Goal: Obtain resource: Download file/media

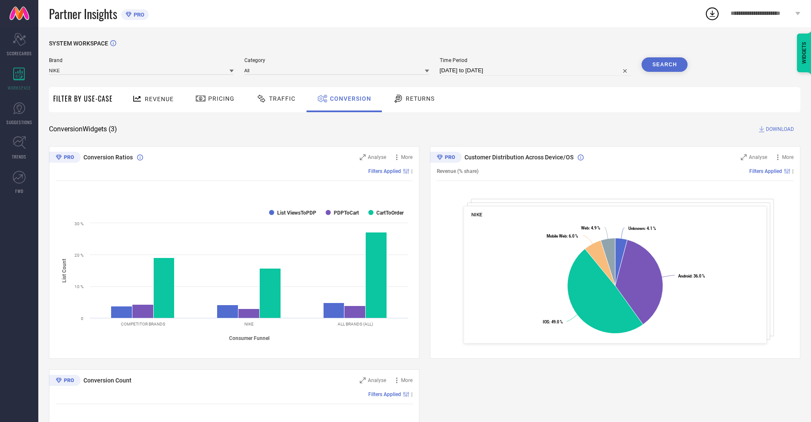
click at [534, 71] on input "[DATE] to [DATE]" at bounding box center [535, 71] width 191 height 10
select select "8"
select select "2025"
select select "9"
select select "2025"
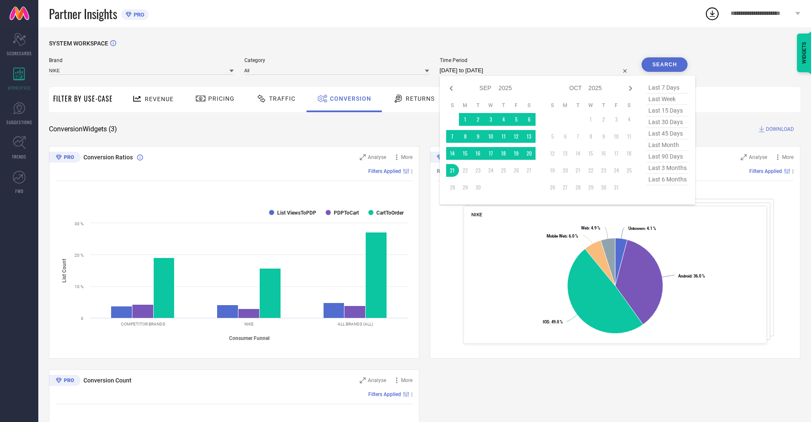
click at [451, 171] on td "21" at bounding box center [452, 170] width 13 height 13
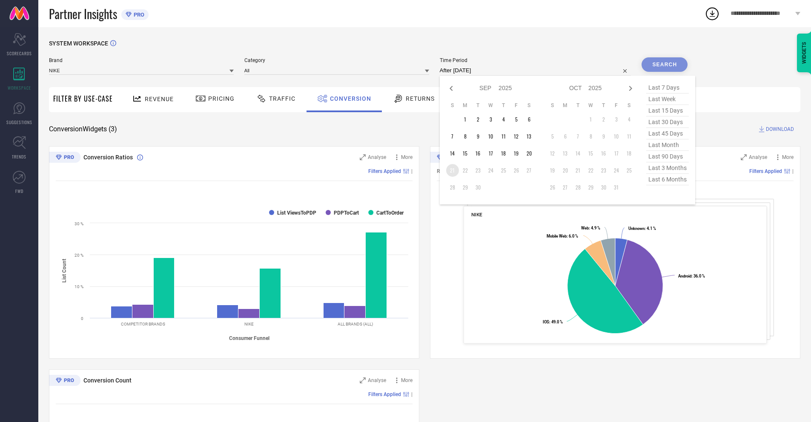
type input "[DATE] to [DATE]"
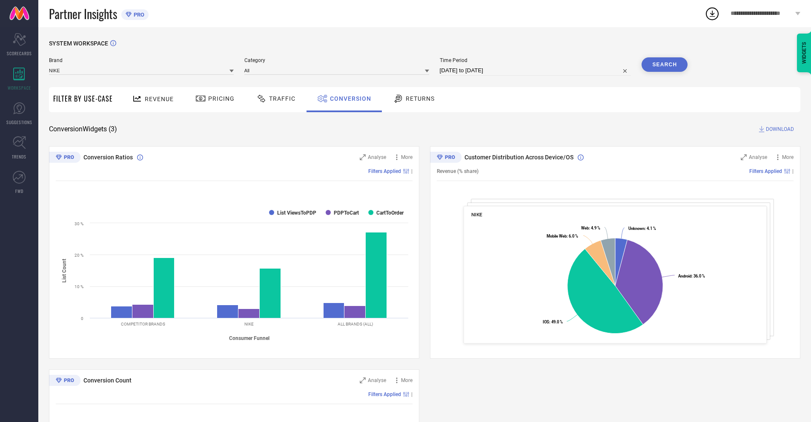
click at [664, 65] on button "Search" at bounding box center [664, 64] width 46 height 14
click at [779, 129] on span "DOWNLOAD" at bounding box center [779, 129] width 28 height 9
